Goal: Check status: Check status

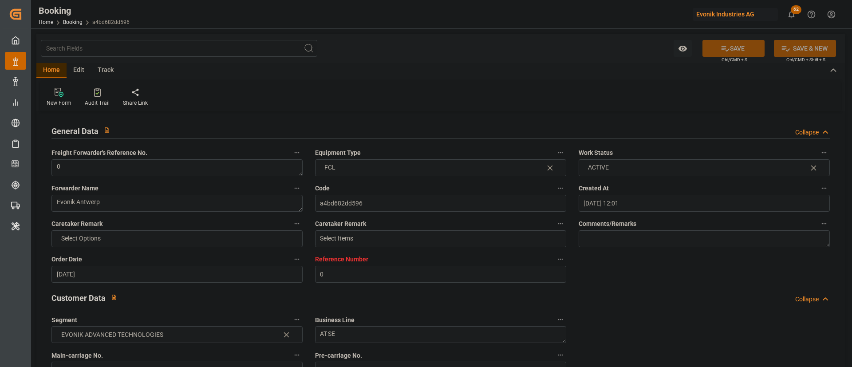
scroll to position [133, 0]
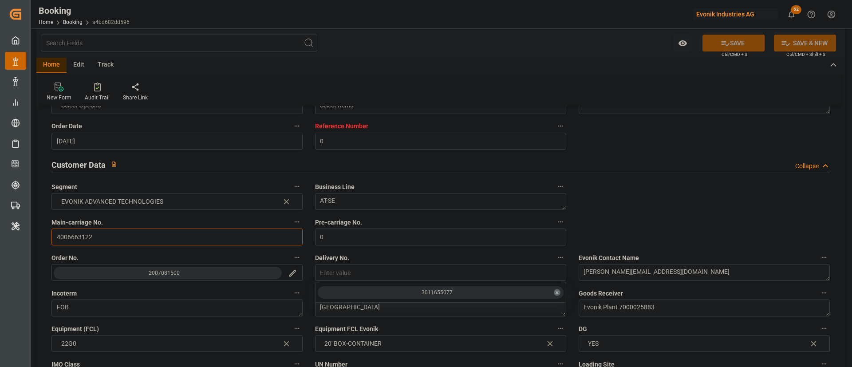
click at [110, 239] on input "4006663122" at bounding box center [176, 237] width 251 height 17
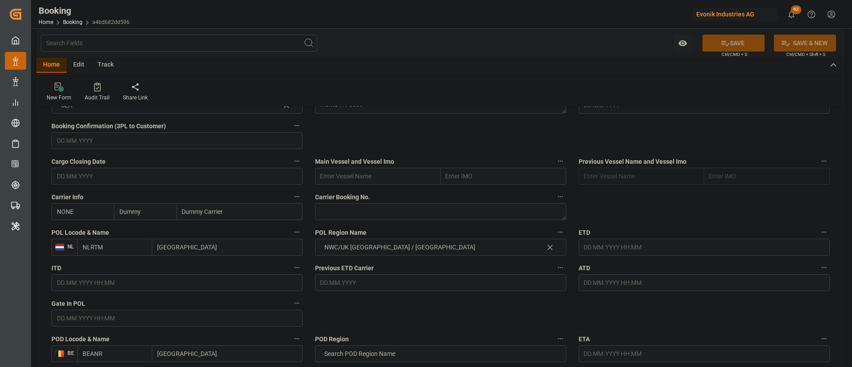
scroll to position [666, 0]
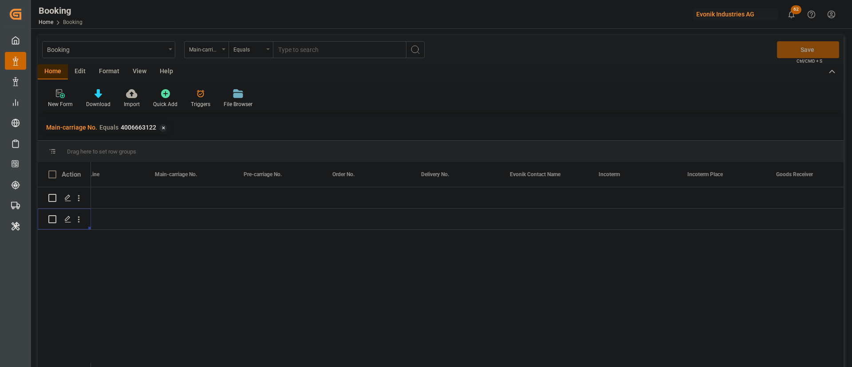
scroll to position [0, 1101]
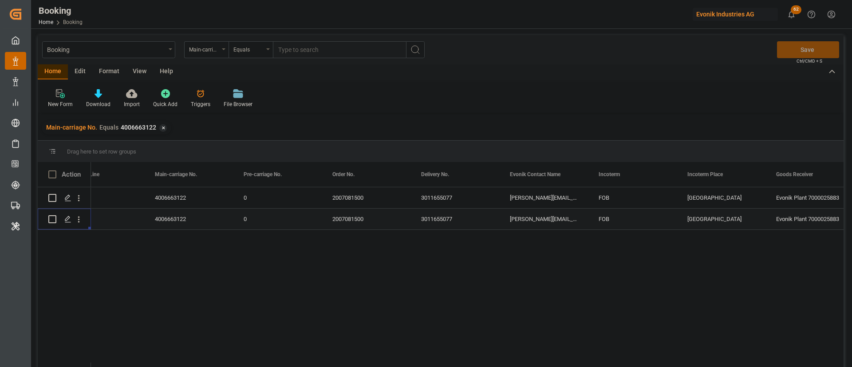
click at [323, 57] on input "text" at bounding box center [339, 49] width 133 height 17
paste input "4006663122"
type input "4006663122"
click at [421, 47] on button "search button" at bounding box center [415, 49] width 19 height 17
click at [293, 126] on div "✕" at bounding box center [297, 128] width 8 height 8
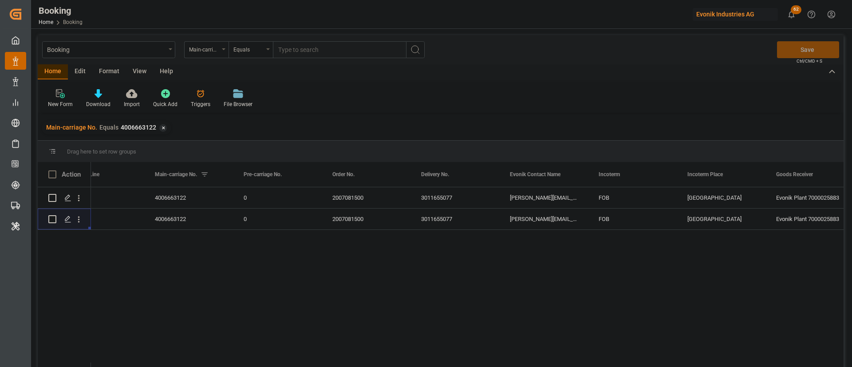
click at [348, 53] on input "text" at bounding box center [339, 49] width 133 height 17
paste input "4006653657"
type input "4006653657"
click at [413, 53] on icon "search button" at bounding box center [415, 49] width 11 height 11
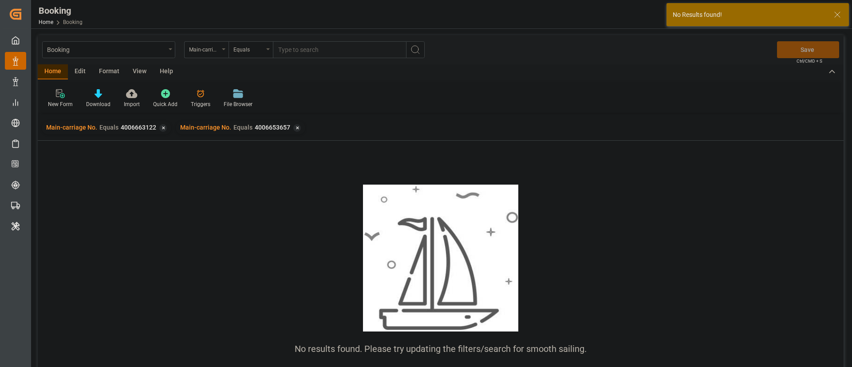
click at [166, 129] on div "Main-carriage No. Equals 4006663122 ✕" at bounding box center [107, 127] width 130 height 13
click at [161, 130] on div "✕" at bounding box center [163, 128] width 8 height 8
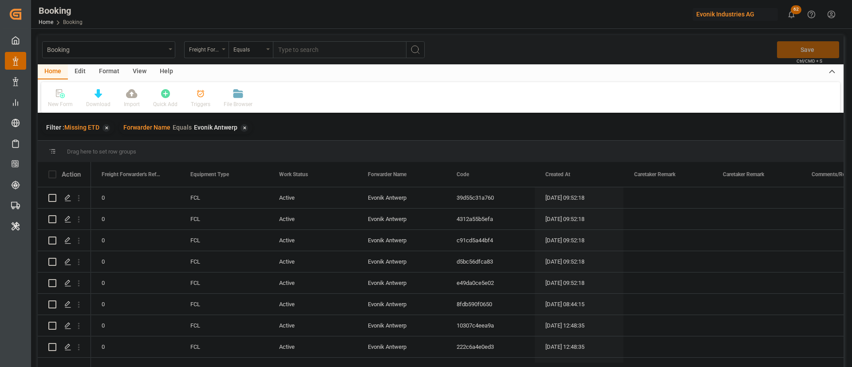
click at [130, 63] on div "Booking Freight Forwarder's Reference No. Equals Save Ctrl/CMD + S" at bounding box center [441, 49] width 806 height 29
click at [138, 67] on div "View" at bounding box center [139, 71] width 27 height 15
click at [60, 98] on icon at bounding box center [56, 93] width 9 height 9
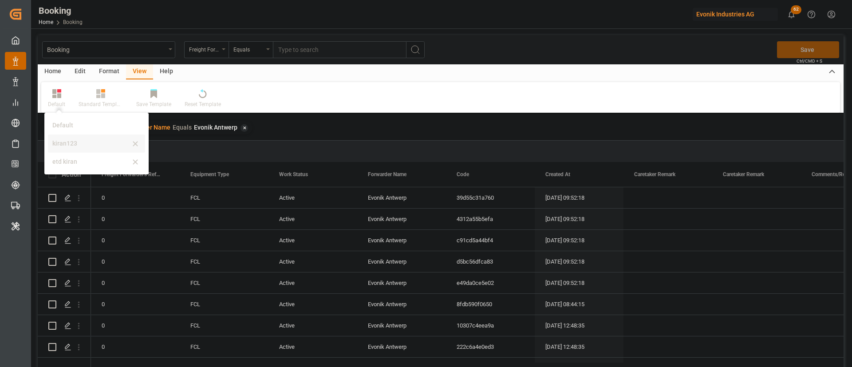
click at [98, 143] on div "kiran123" at bounding box center [91, 143] width 78 height 9
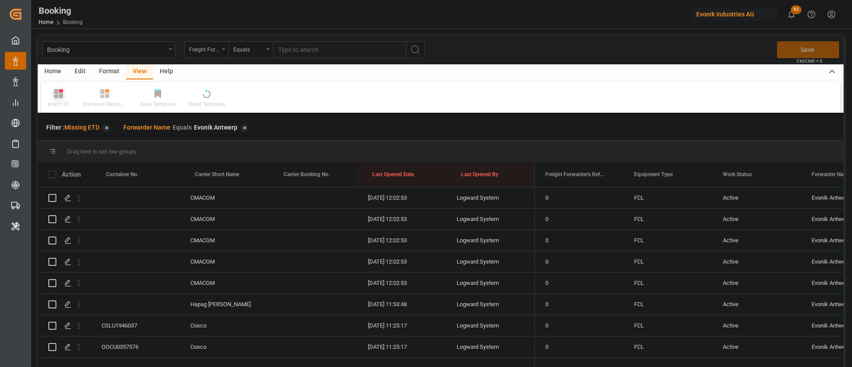
click at [55, 89] on icon at bounding box center [58, 93] width 9 height 9
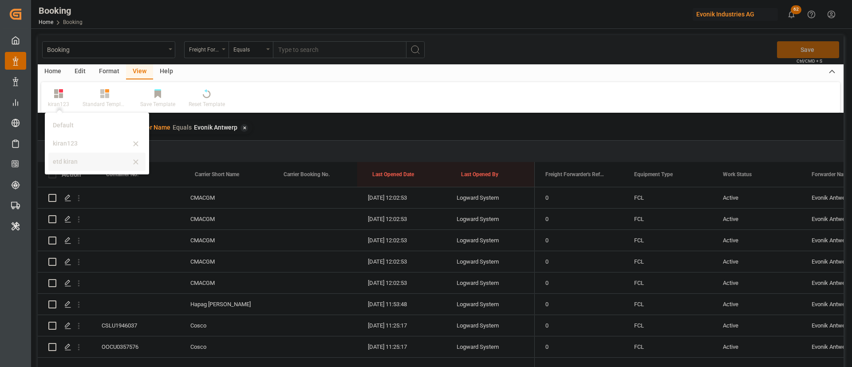
click at [67, 154] on div "etd kiran" at bounding box center [96, 162] width 97 height 18
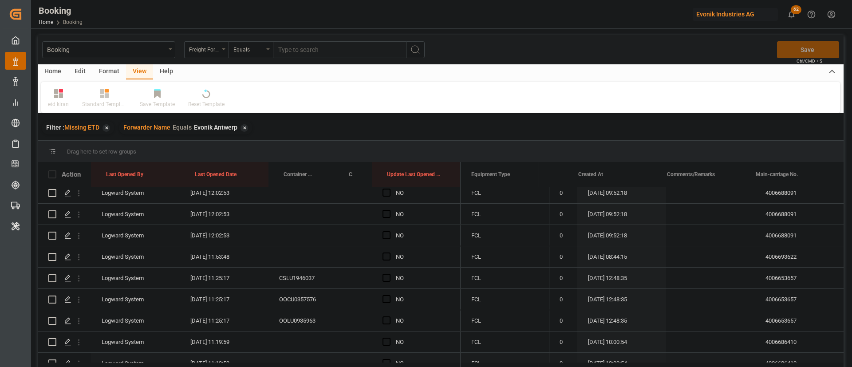
scroll to position [133, 0]
drag, startPoint x: 79, startPoint y: 200, endPoint x: 108, endPoint y: 212, distance: 30.7
click at [79, 200] on button "open menu" at bounding box center [78, 192] width 9 height 17
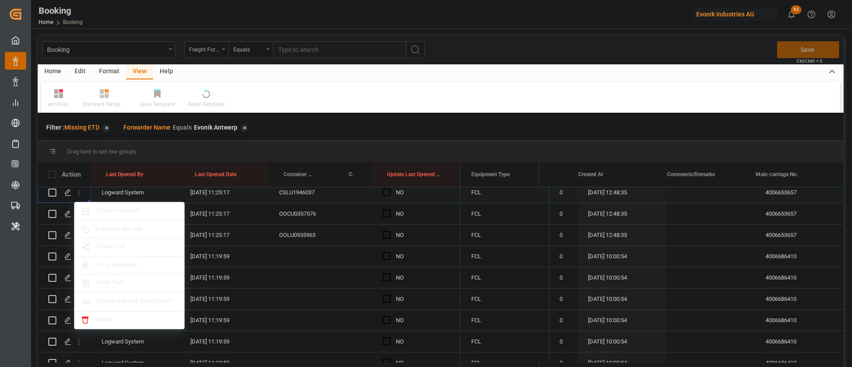
click at [108, 212] on span "Open in new tab" at bounding box center [137, 211] width 81 height 9
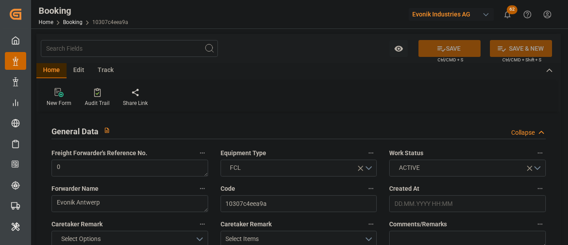
type input "0"
type input "Cosco"
type input "COSCO Shipping Co. Ltd."
type input "NLRTM"
type input "SGSIN"
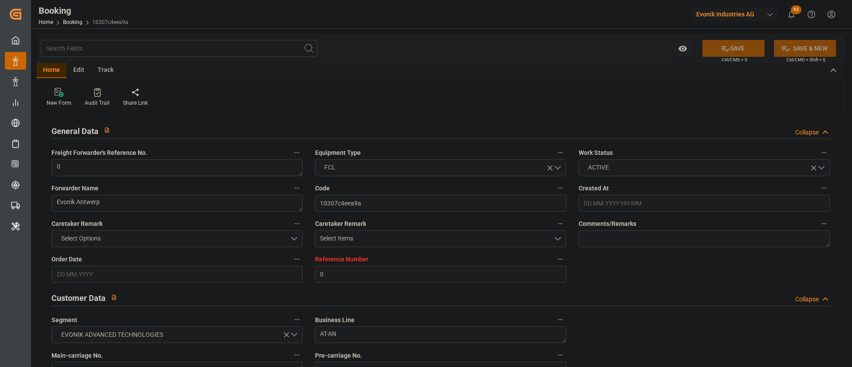
type input "02.07.2025 12:48"
type input "[DATE]"
type input "15.09.2025"
type input "24.07.2025"
type input "11.08.2025 11:25"
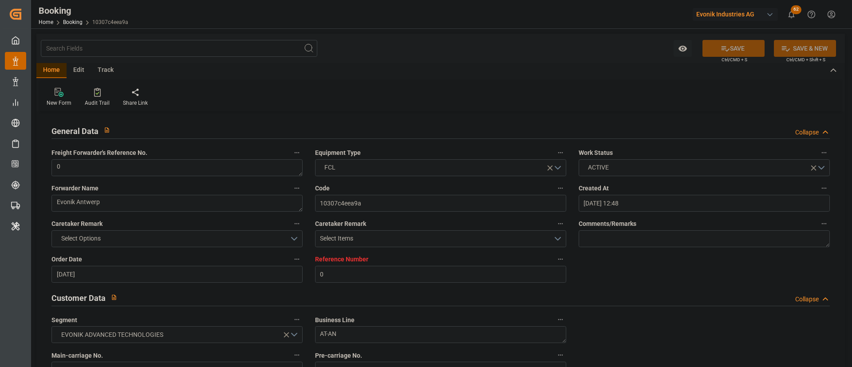
scroll to position [133, 0]
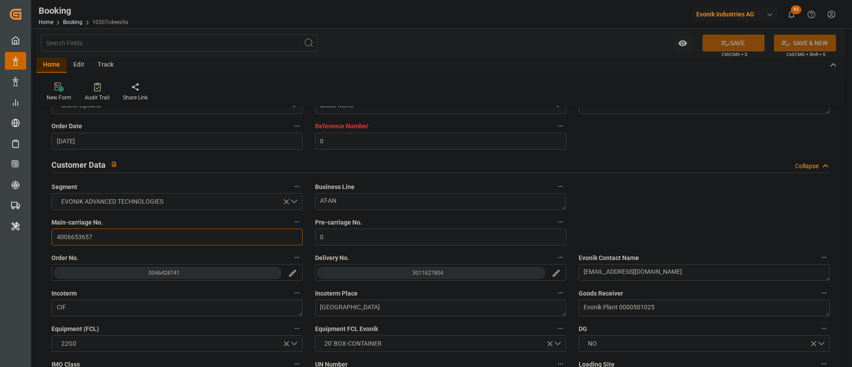
click at [100, 231] on input "4006653657" at bounding box center [176, 237] width 251 height 17
drag, startPoint x: 433, startPoint y: 275, endPoint x: 422, endPoint y: 277, distance: 11.2
click at [422, 244] on div "3011627804" at bounding box center [427, 273] width 31 height 9
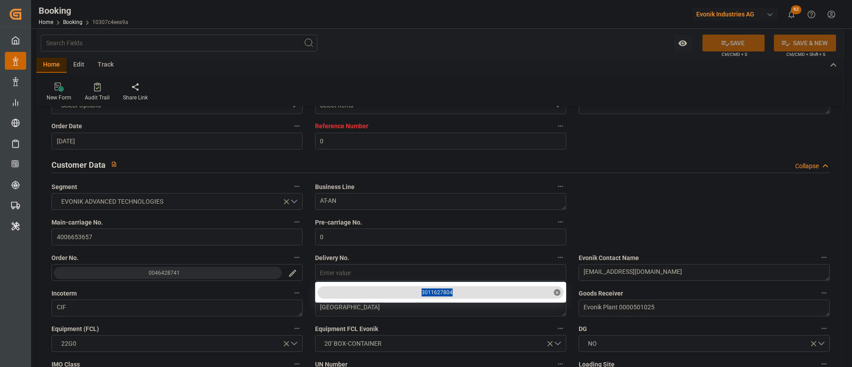
drag, startPoint x: 462, startPoint y: 294, endPoint x: 412, endPoint y: 301, distance: 50.7
copy div "3011627804"
click at [115, 233] on input "4006653657" at bounding box center [176, 237] width 251 height 17
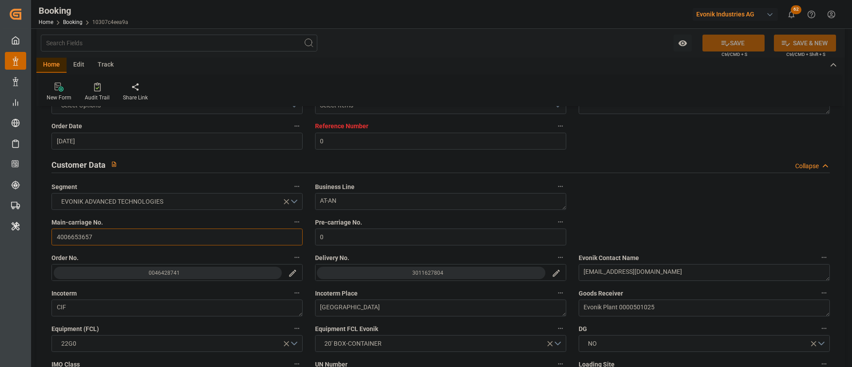
click at [115, 234] on input "4006653657" at bounding box center [176, 237] width 251 height 17
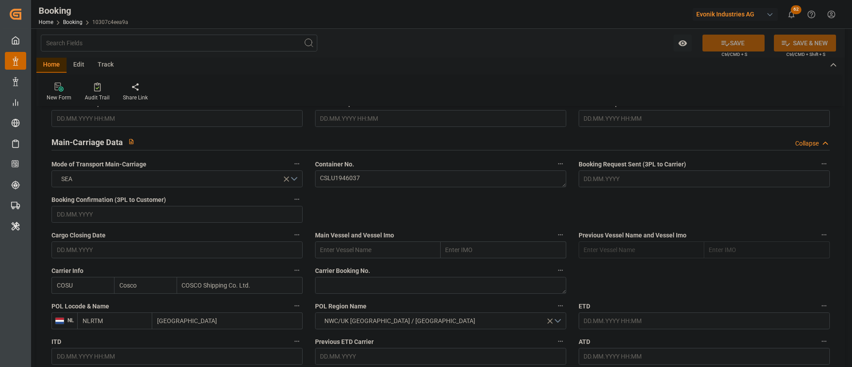
scroll to position [599, 0]
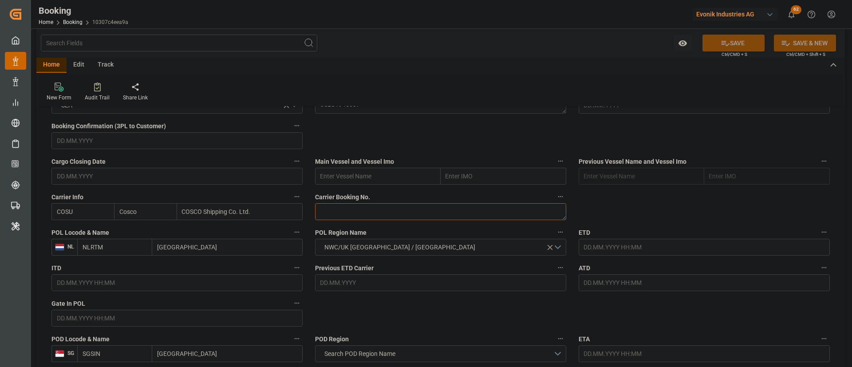
drag, startPoint x: 351, startPoint y: 211, endPoint x: 543, endPoint y: 199, distance: 192.6
click at [351, 212] on textarea at bounding box center [440, 211] width 251 height 17
paste textarea "6423419030"
type textarea "6423419030"
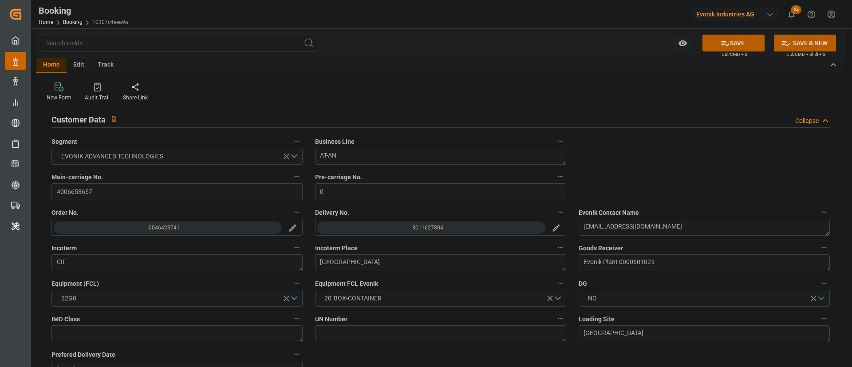
scroll to position [133, 0]
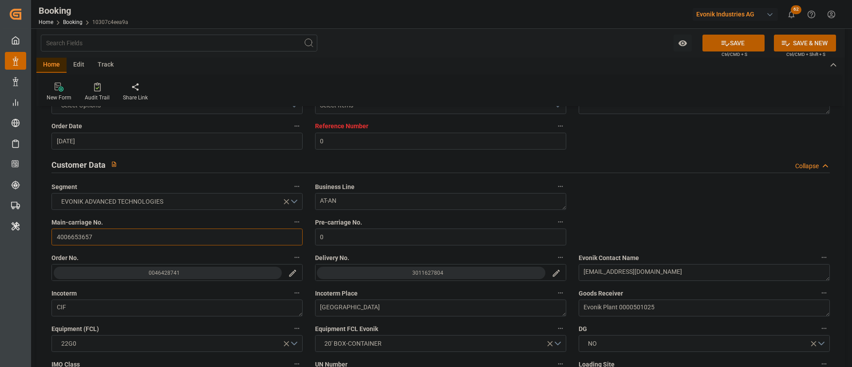
click at [99, 239] on input "4006653657" at bounding box center [176, 237] width 251 height 17
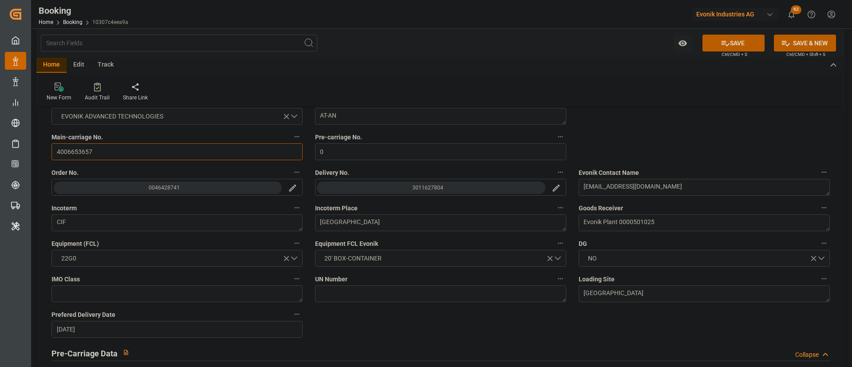
scroll to position [266, 0]
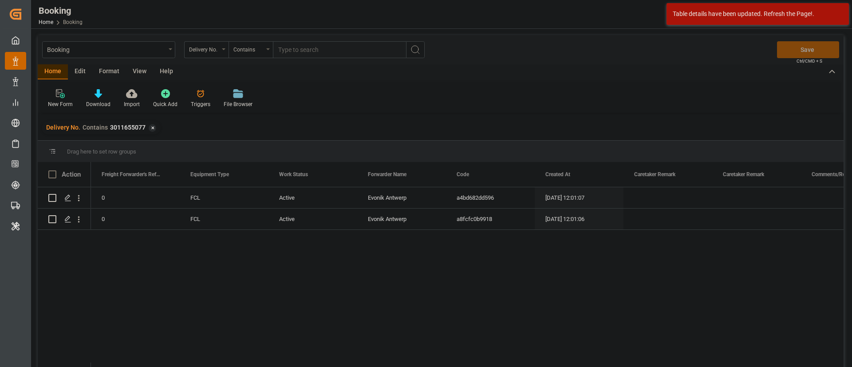
click at [347, 48] on input "text" at bounding box center [339, 49] width 133 height 17
paste input "3011627804"
type input "3011627804"
click at [411, 51] on icon "search button" at bounding box center [415, 49] width 11 height 11
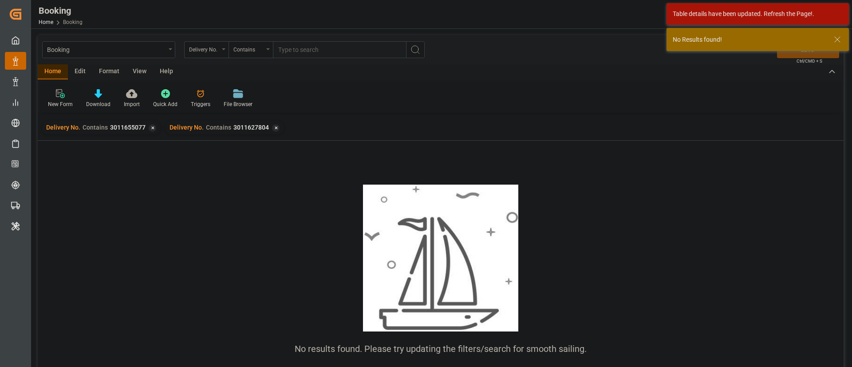
click at [151, 127] on div "✕" at bounding box center [153, 128] width 8 height 8
